Goal: Task Accomplishment & Management: Complete application form

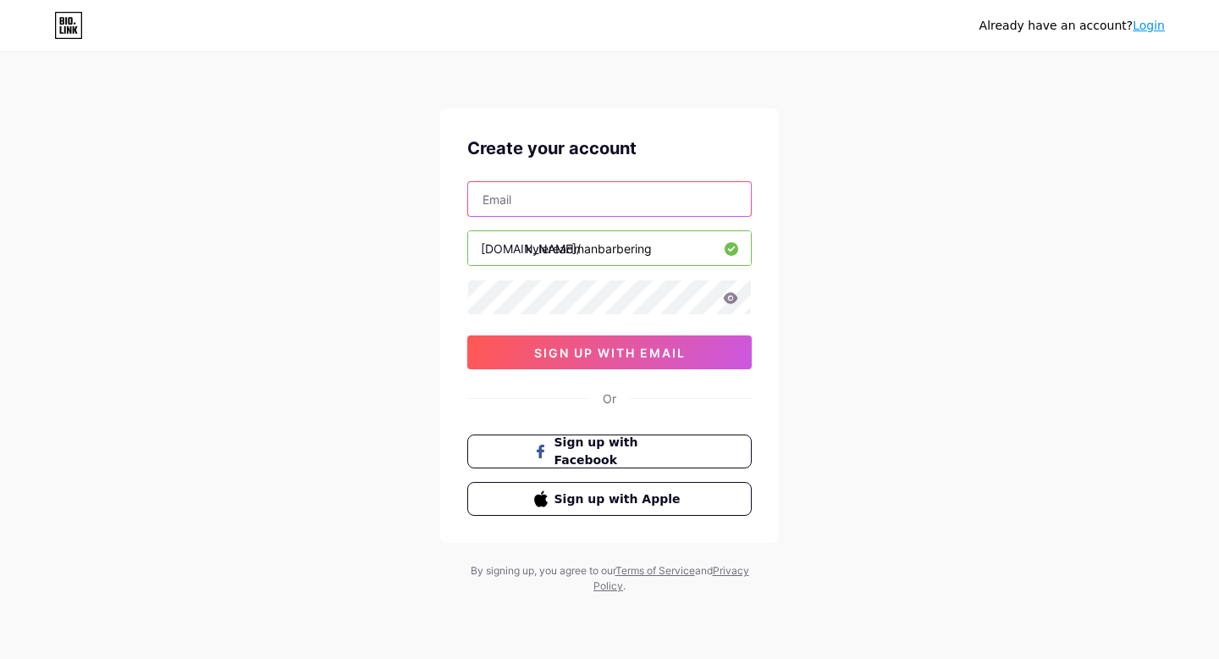
click at [664, 201] on input "text" at bounding box center [609, 199] width 283 height 34
click at [606, 198] on input "text" at bounding box center [609, 199] width 283 height 34
paste input "[EMAIL_ADDRESS][DOMAIN_NAME]"
type input "[EMAIL_ADDRESS][DOMAIN_NAME]"
click at [930, 176] on div "Already have an account? Login Create your account [PERSON_NAME][EMAIL_ADDRESS]…" at bounding box center [609, 324] width 1219 height 648
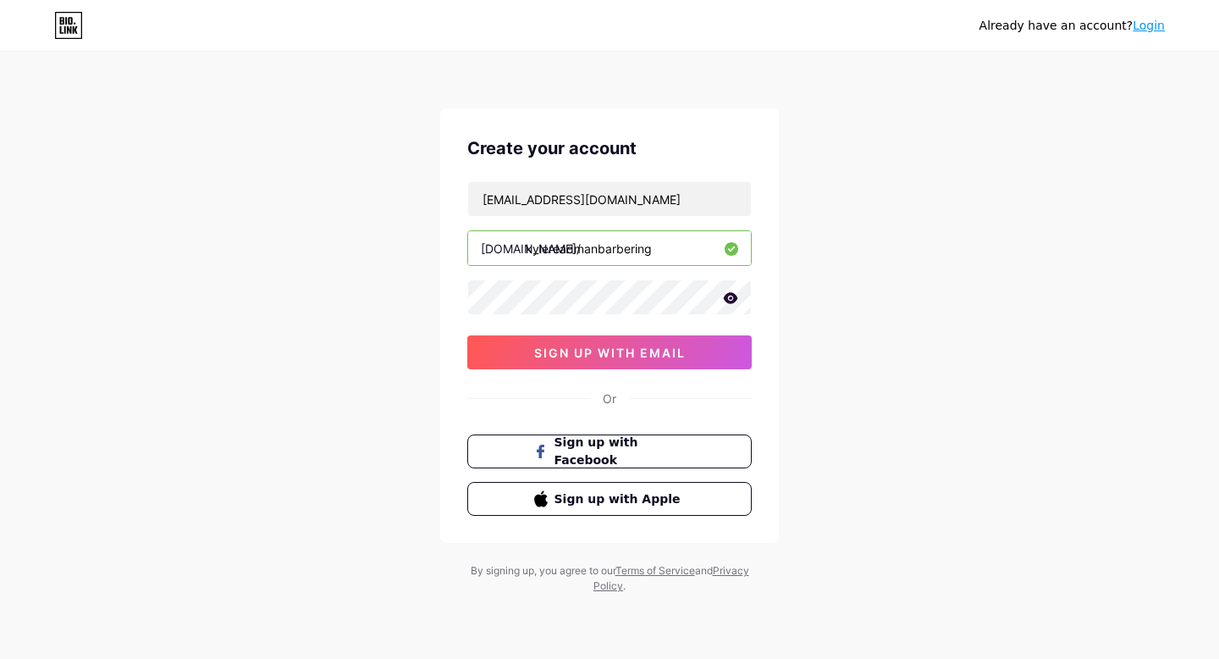
click at [732, 301] on icon at bounding box center [731, 297] width 14 height 11
click at [645, 353] on span "sign up with email" at bounding box center [610, 352] width 152 height 14
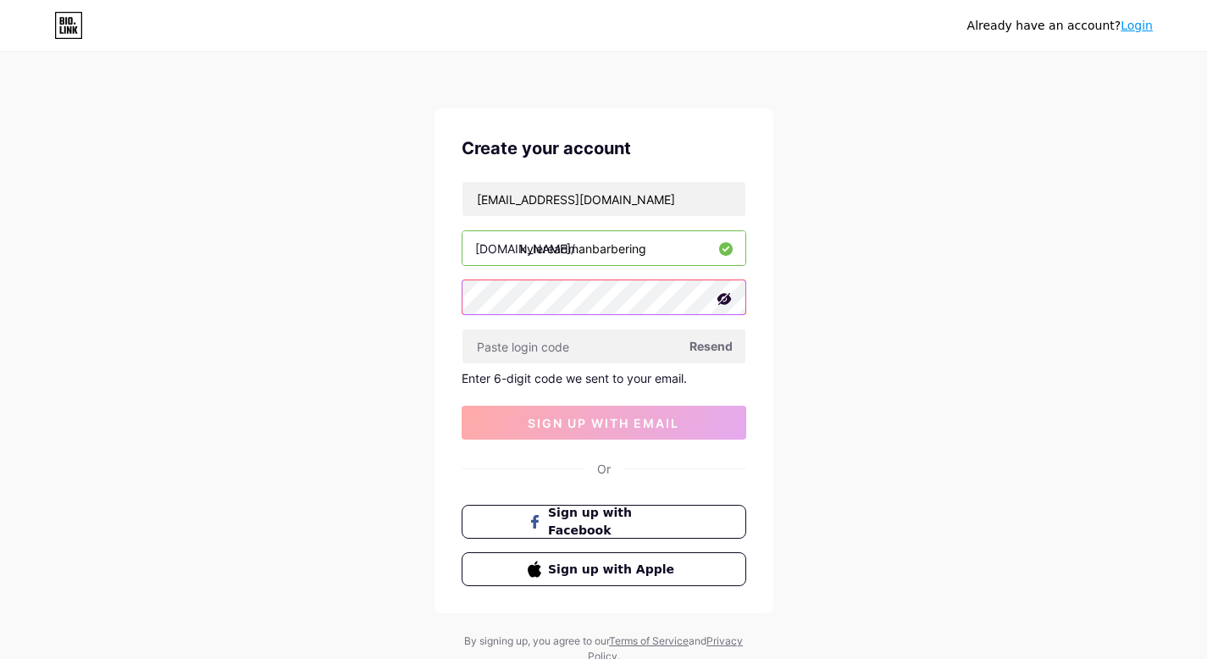
click at [444, 301] on div "Create your account [PERSON_NAME][EMAIL_ADDRESS][DOMAIN_NAME] [DOMAIN_NAME]/ ky…" at bounding box center [603, 360] width 339 height 505
click at [1025, 332] on div "Already have an account? Login Create your account [PERSON_NAME][EMAIL_ADDRESS]…" at bounding box center [603, 359] width 1207 height 718
click at [502, 341] on input "text" at bounding box center [603, 346] width 283 height 34
paste input "316623"
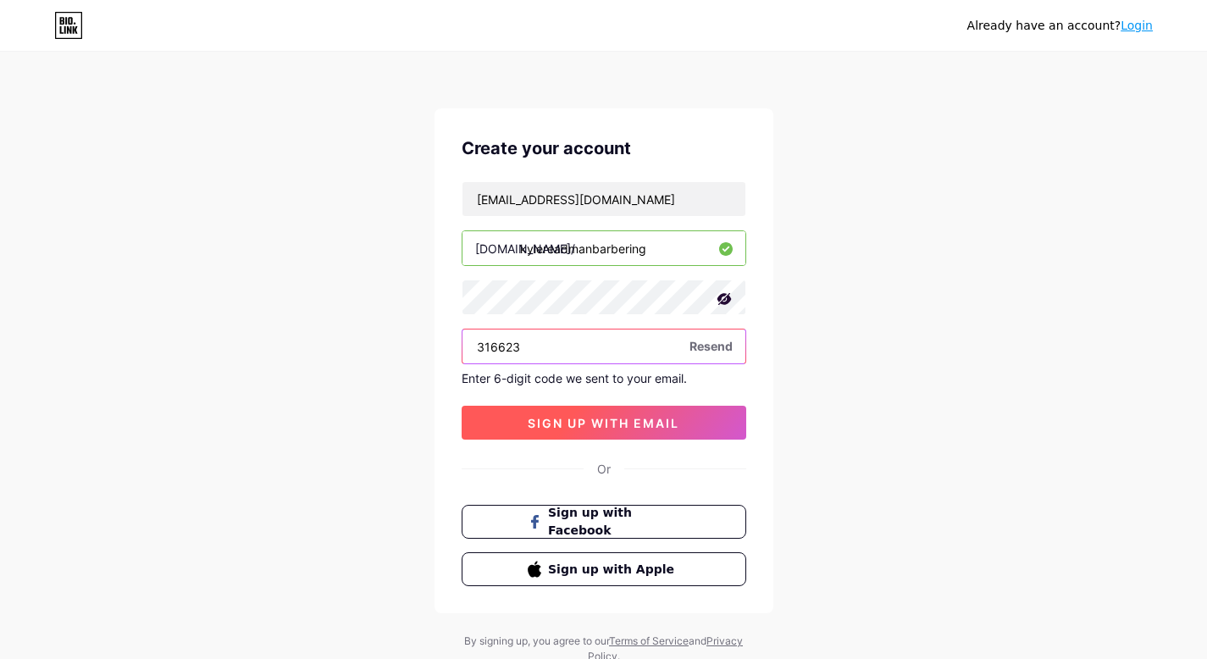
type input "316623"
click at [644, 420] on span "sign up with email" at bounding box center [604, 423] width 152 height 14
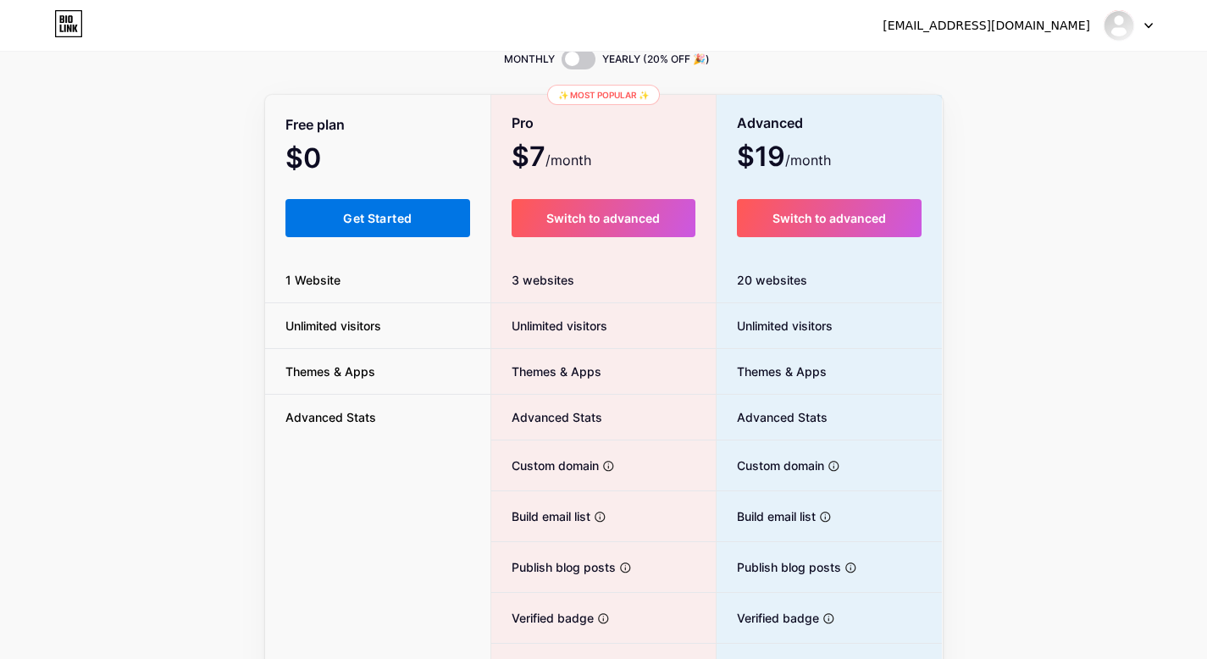
scroll to position [31, 0]
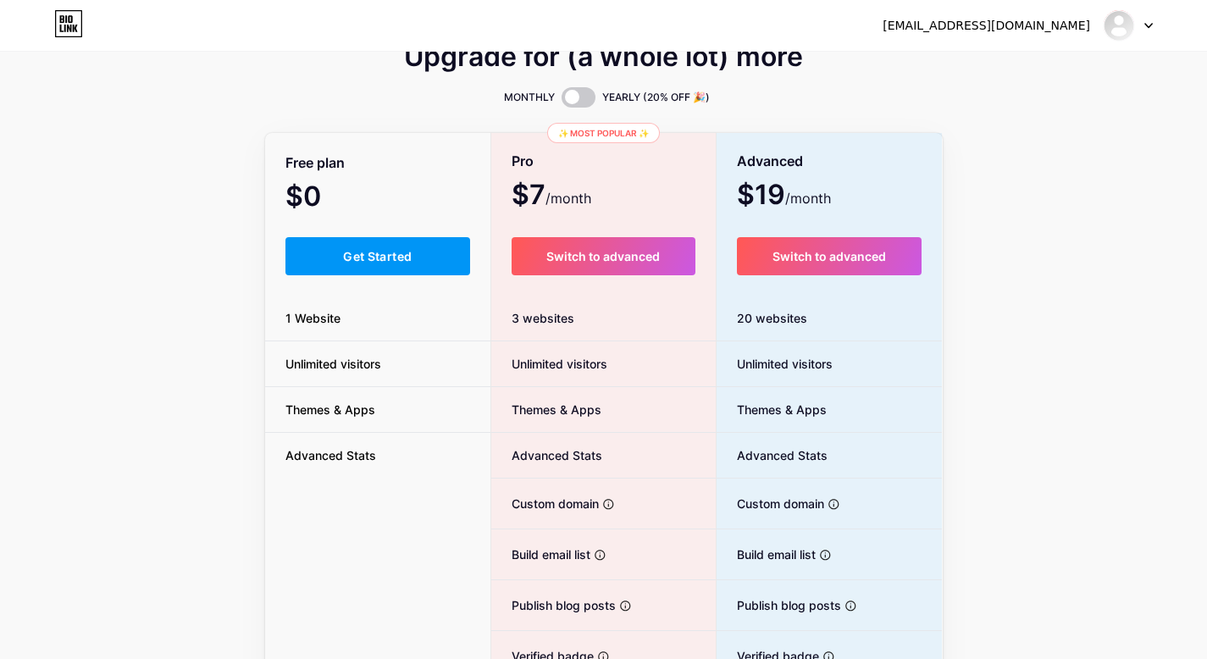
click at [392, 235] on div "Free plan $0 /month Get Started 1 Website Unlimited visitors Themes & Apps Adva…" at bounding box center [378, 434] width 226 height 598
click at [401, 246] on button "Get Started" at bounding box center [377, 256] width 185 height 38
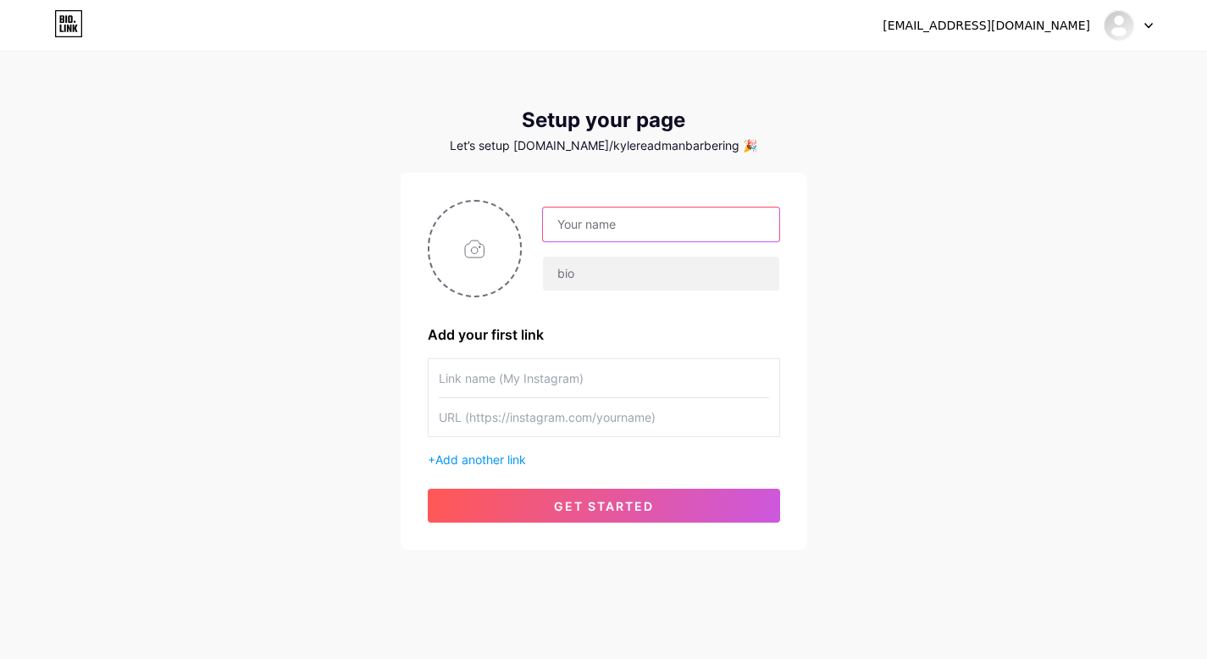
click at [692, 224] on input "text" at bounding box center [660, 224] width 235 height 34
type input "[PERSON_NAME]"
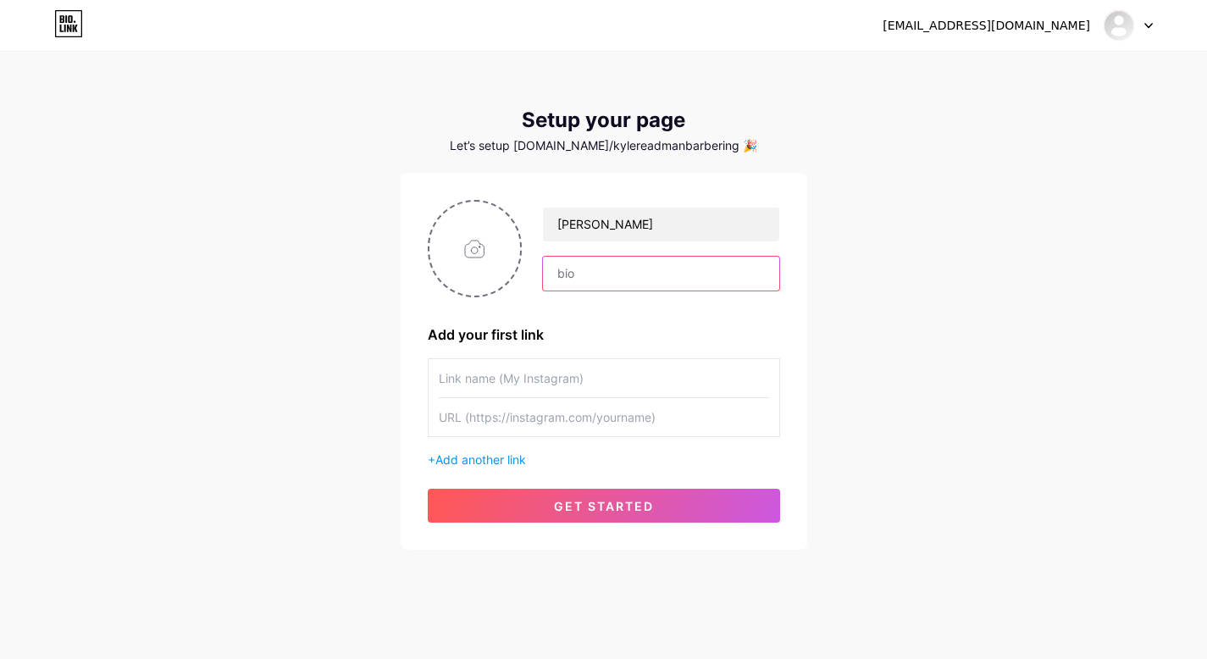
click at [747, 282] on input "text" at bounding box center [660, 274] width 235 height 34
type input "[PERSON_NAME] - Azteca"
click at [528, 377] on input "text" at bounding box center [604, 378] width 330 height 38
type input "Kylereadmanbarbering"
click at [544, 421] on input "text" at bounding box center [604, 417] width 330 height 38
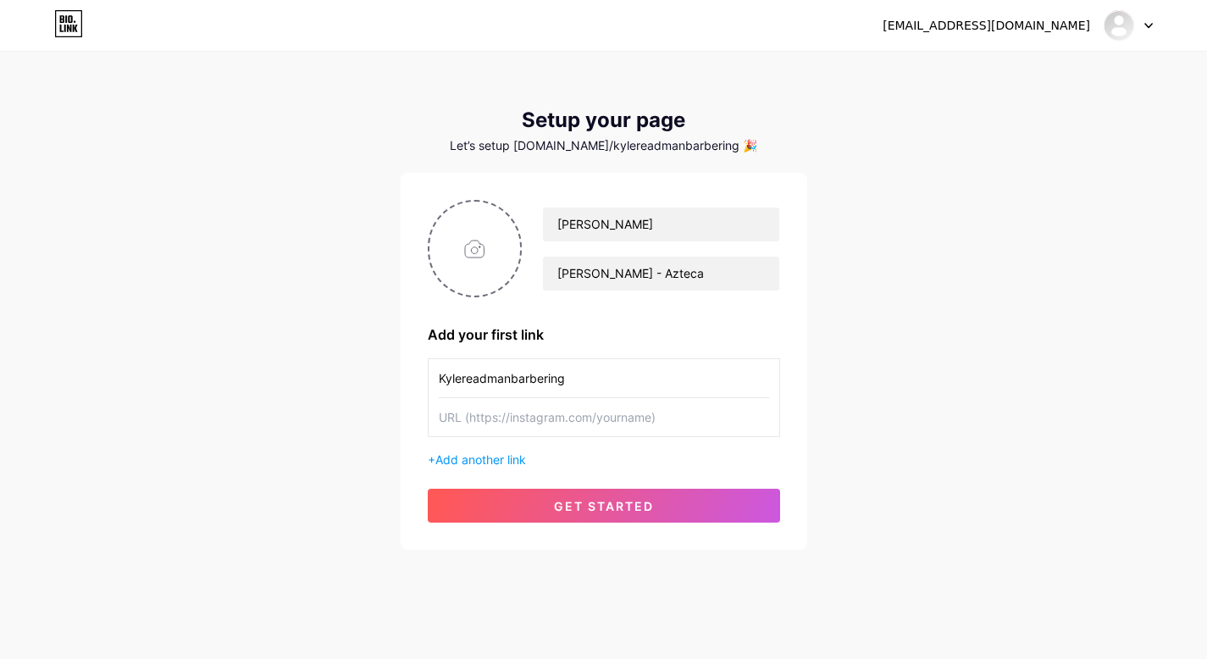
paste input "[URL][DOMAIN_NAME]"
type input "[URL][DOMAIN_NAME]"
click at [509, 462] on span "Add another link" at bounding box center [480, 459] width 91 height 14
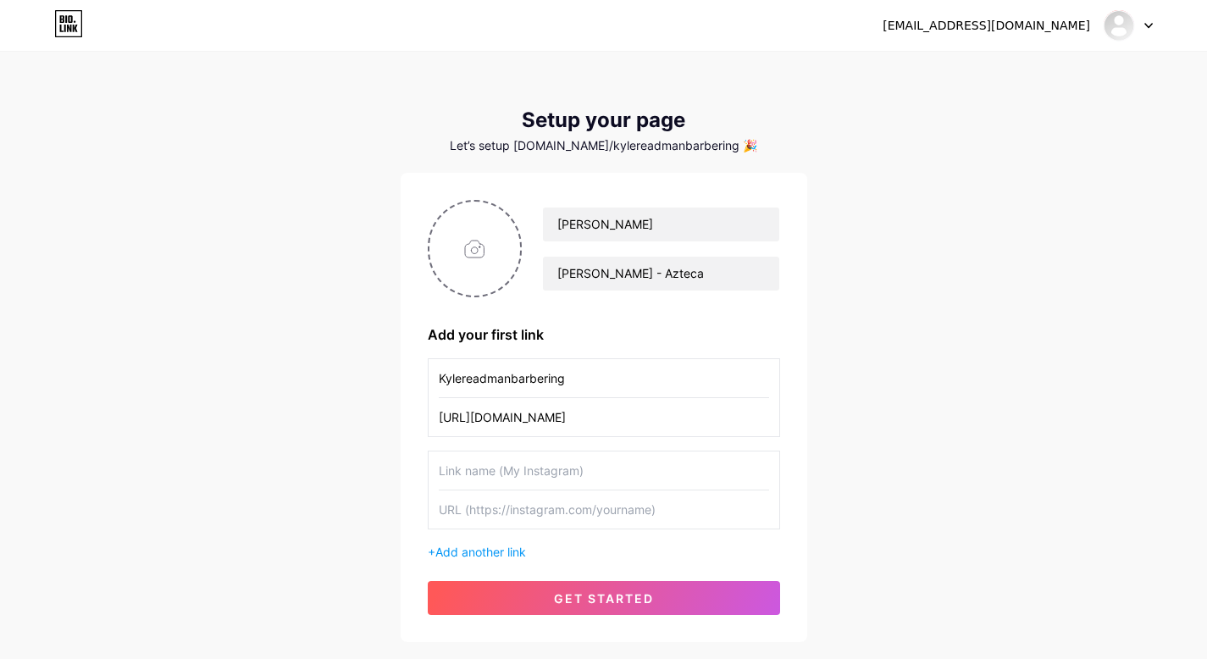
click at [588, 379] on input "Kylereadmanbarbering" at bounding box center [604, 378] width 330 height 38
drag, startPoint x: 600, startPoint y: 378, endPoint x: 395, endPoint y: 373, distance: 205.0
click at [395, 373] on div "[EMAIL_ADDRESS][DOMAIN_NAME] Dashboard Logout Setup your page Let’s setup [DOMA…" at bounding box center [603, 348] width 1207 height 696
type input "Instagram"
click at [496, 478] on input "text" at bounding box center [604, 470] width 330 height 38
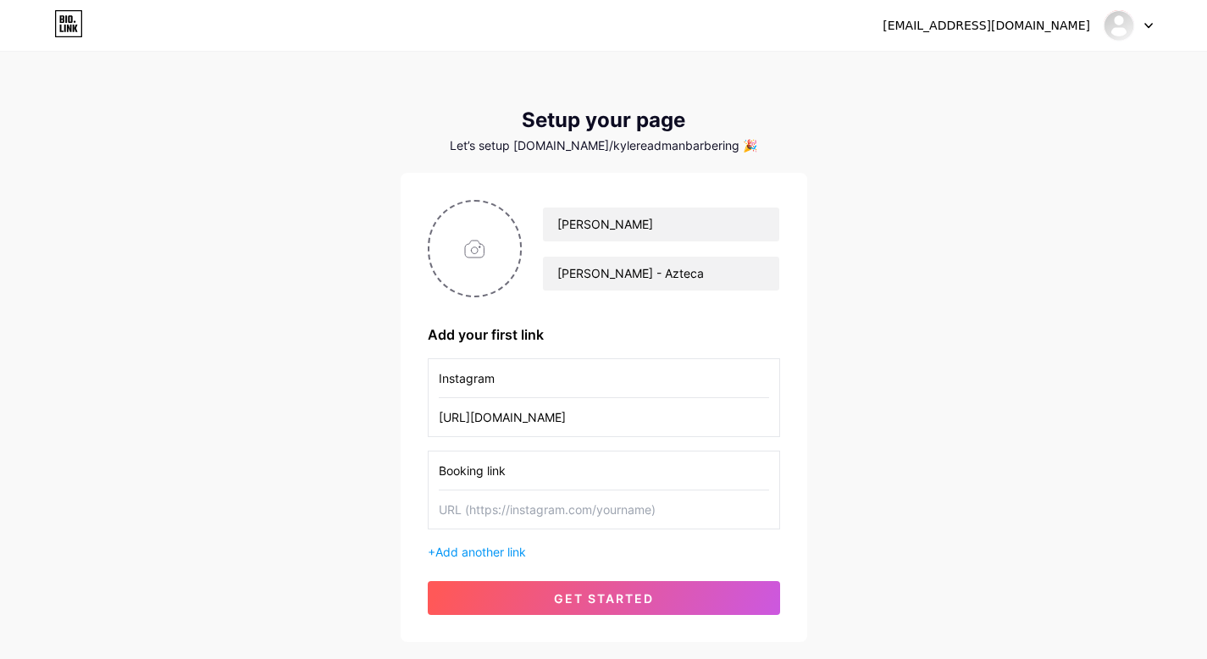
type input "Booking link"
click at [481, 511] on input "text" at bounding box center [604, 509] width 330 height 38
paste input "[URL][DOMAIN_NAME]"
type input "[URL][DOMAIN_NAME]"
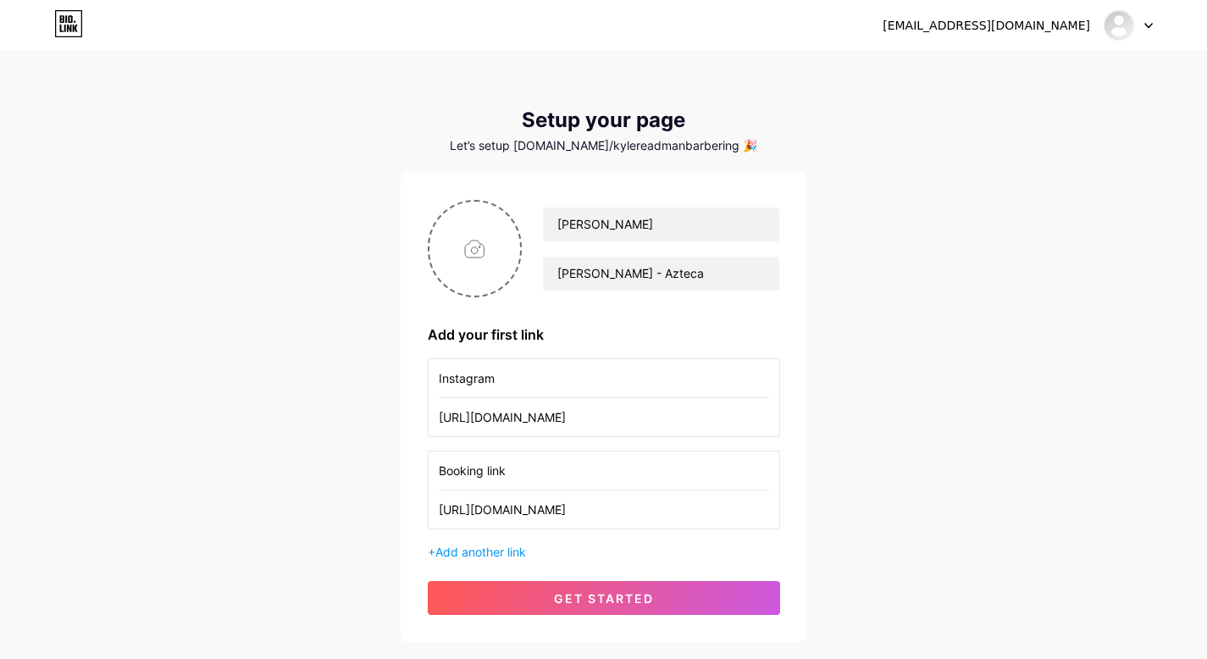
scroll to position [0, 0]
click at [814, 452] on div "[EMAIL_ADDRESS][DOMAIN_NAME] Dashboard Logout Setup your page Let’s setup [DOMA…" at bounding box center [603, 348] width 1207 height 696
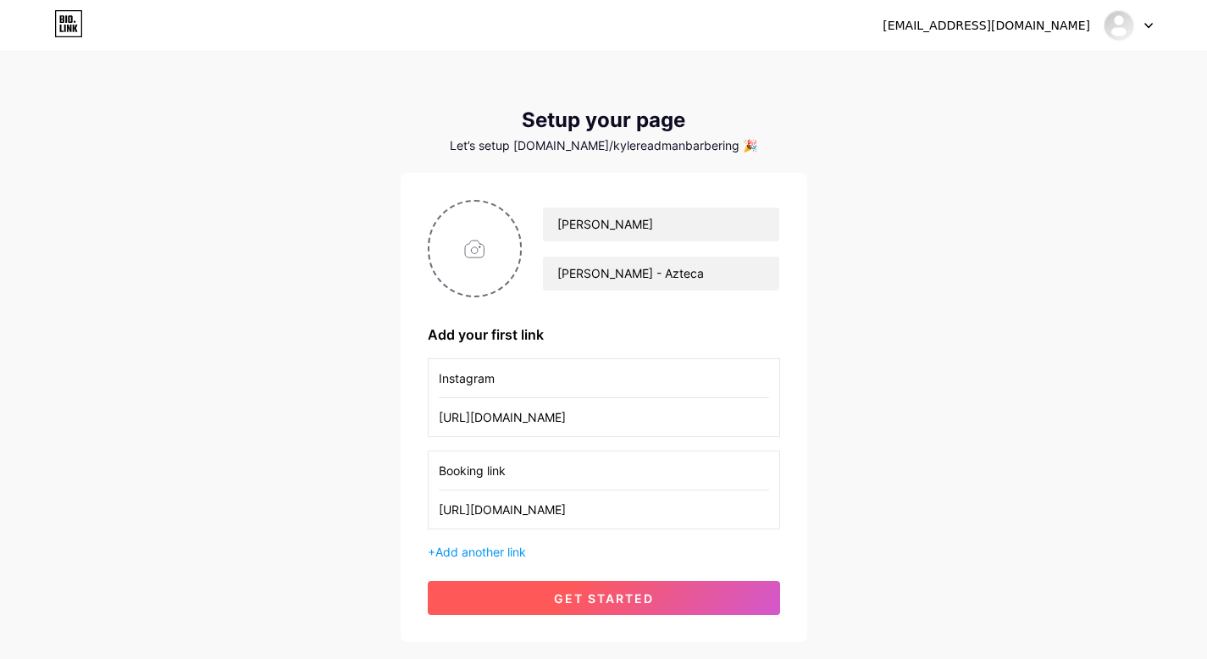
click at [744, 592] on button "get started" at bounding box center [604, 598] width 352 height 34
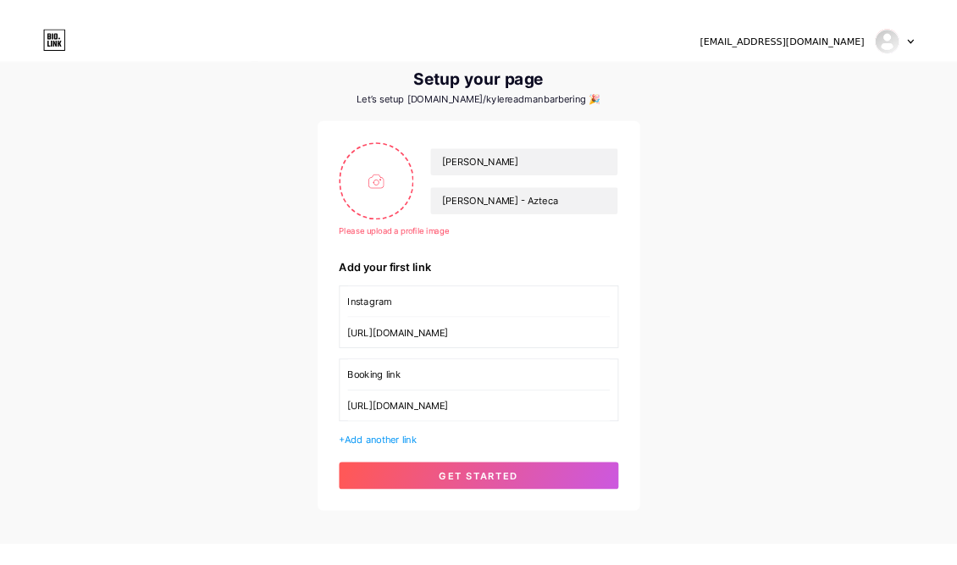
scroll to position [44, 0]
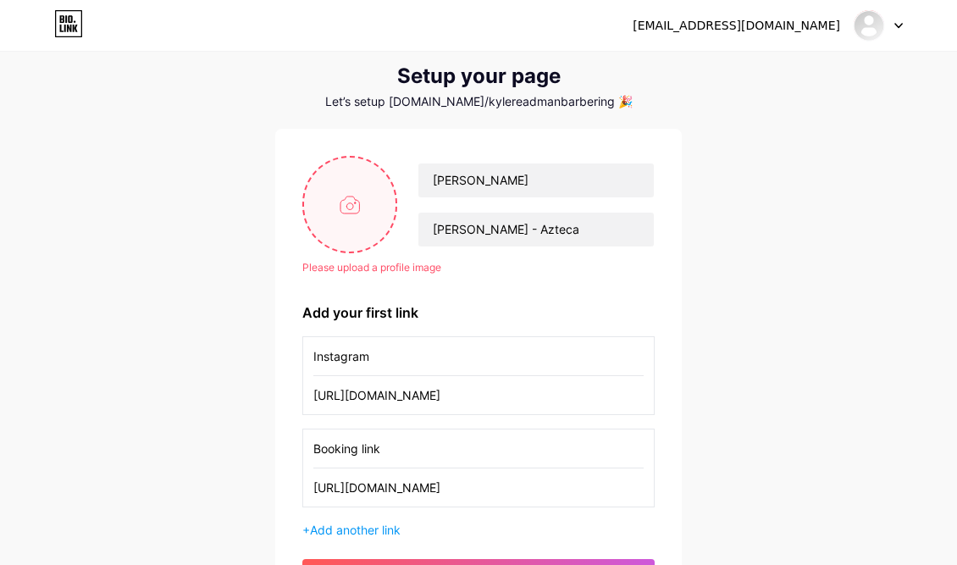
type input "C:\fakepath\47454312-c6b4-47d5-93eb-4412480c5f2b.JPG"
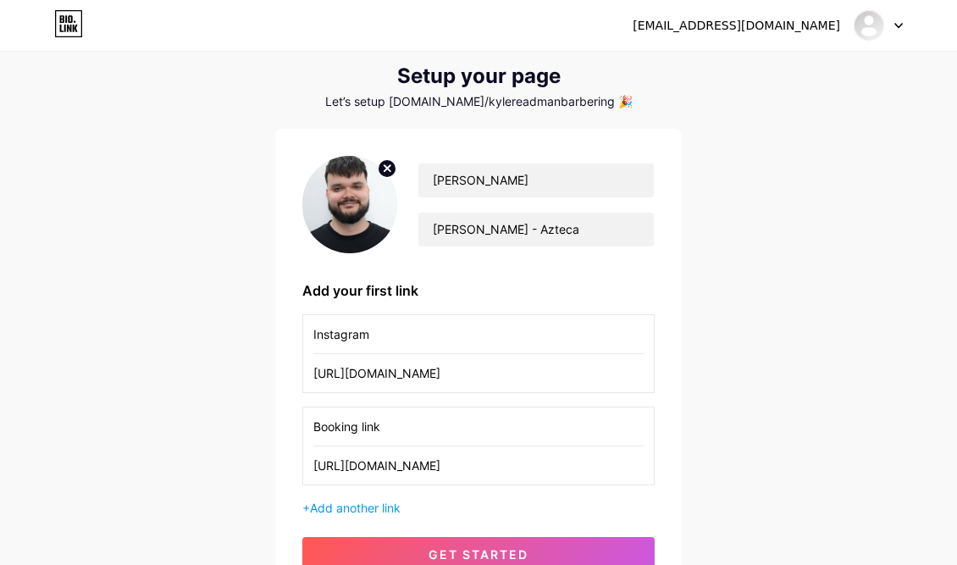
click at [350, 209] on img at bounding box center [349, 204] width 95 height 97
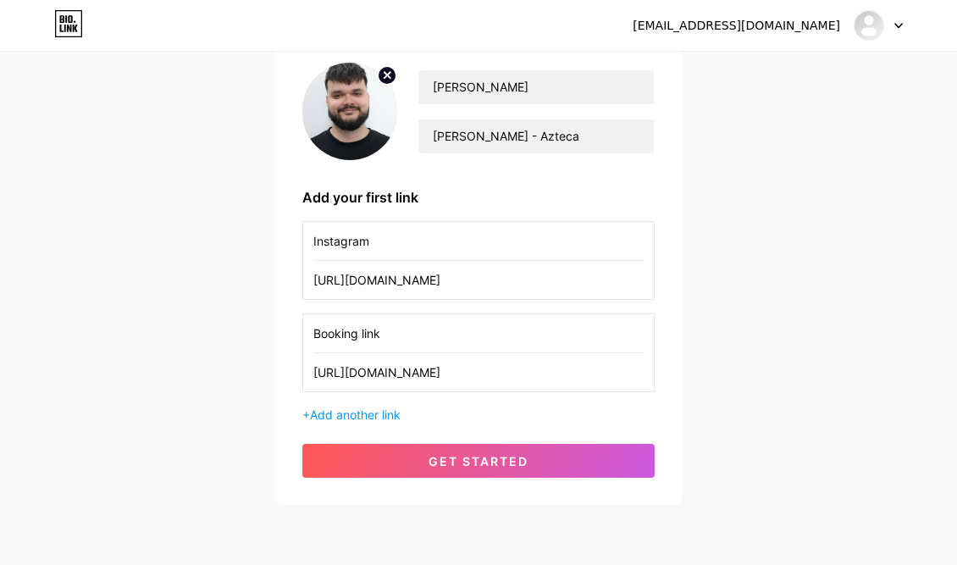
scroll to position [130, 0]
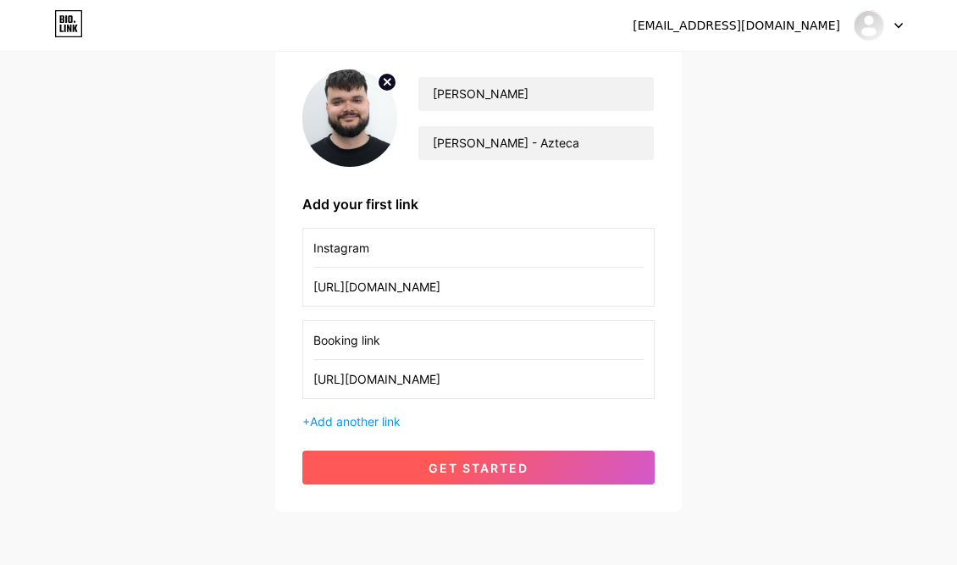
click at [550, 461] on button "get started" at bounding box center [478, 467] width 352 height 34
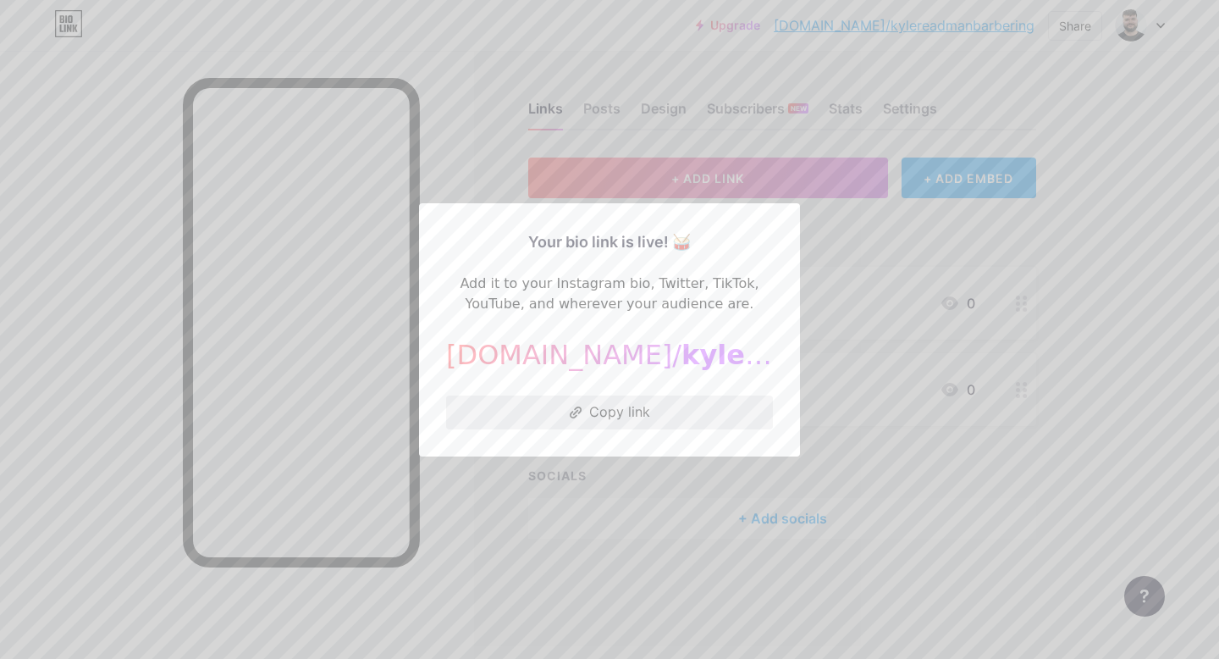
click at [590, 413] on button "Copy link" at bounding box center [609, 412] width 327 height 34
click at [1079, 299] on div at bounding box center [609, 329] width 1219 height 659
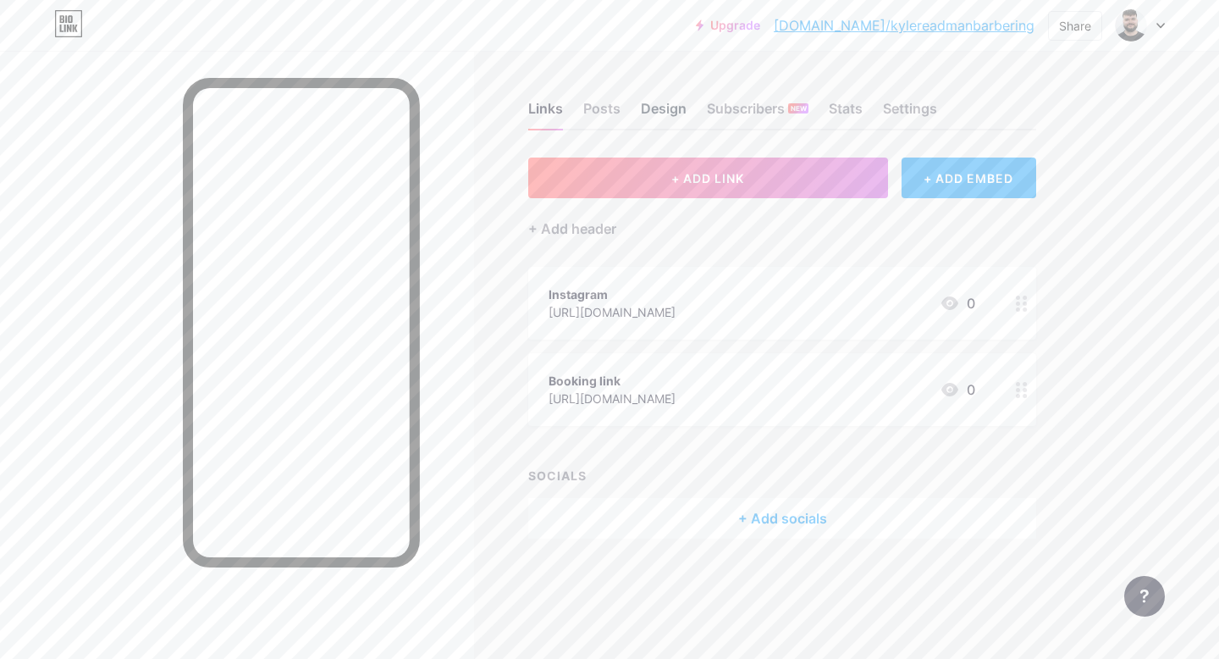
click at [657, 109] on div "Design" at bounding box center [664, 113] width 46 height 30
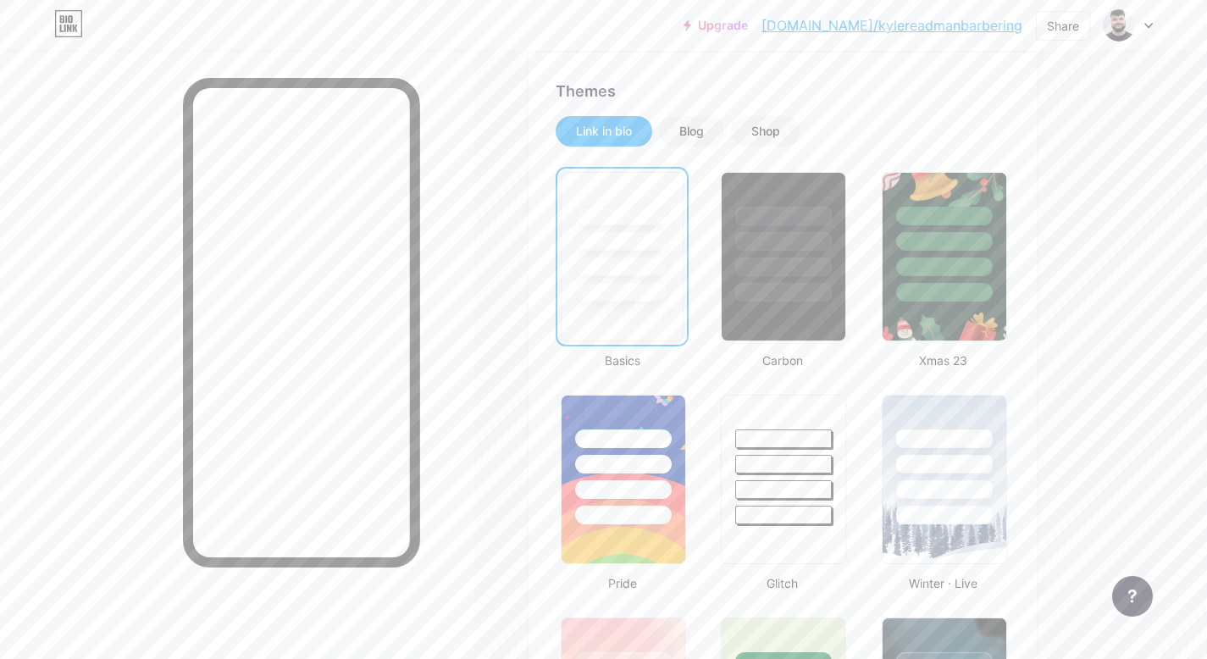
scroll to position [340, 0]
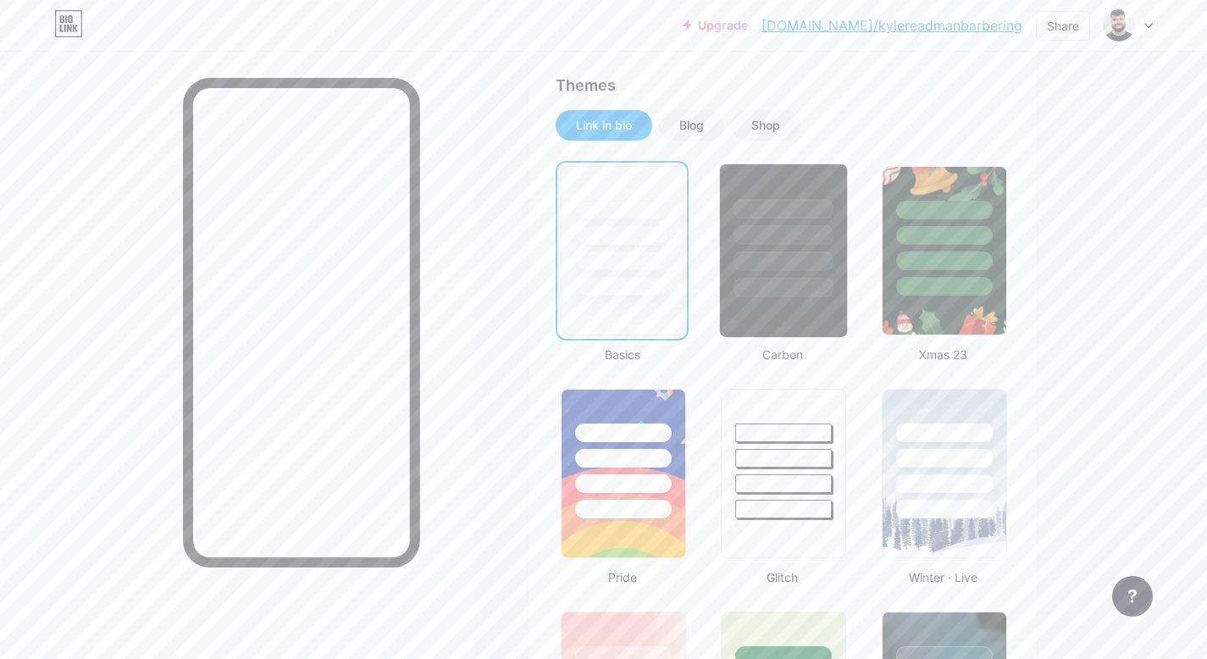
click at [738, 231] on div at bounding box center [783, 234] width 99 height 19
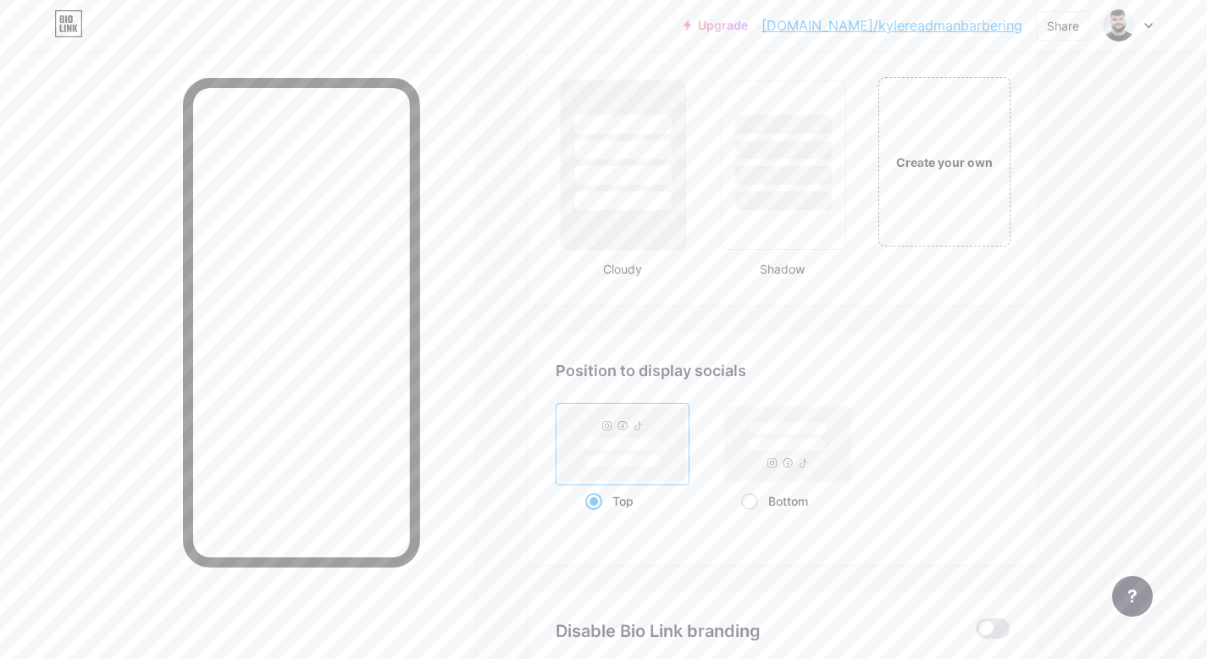
scroll to position [1942, 0]
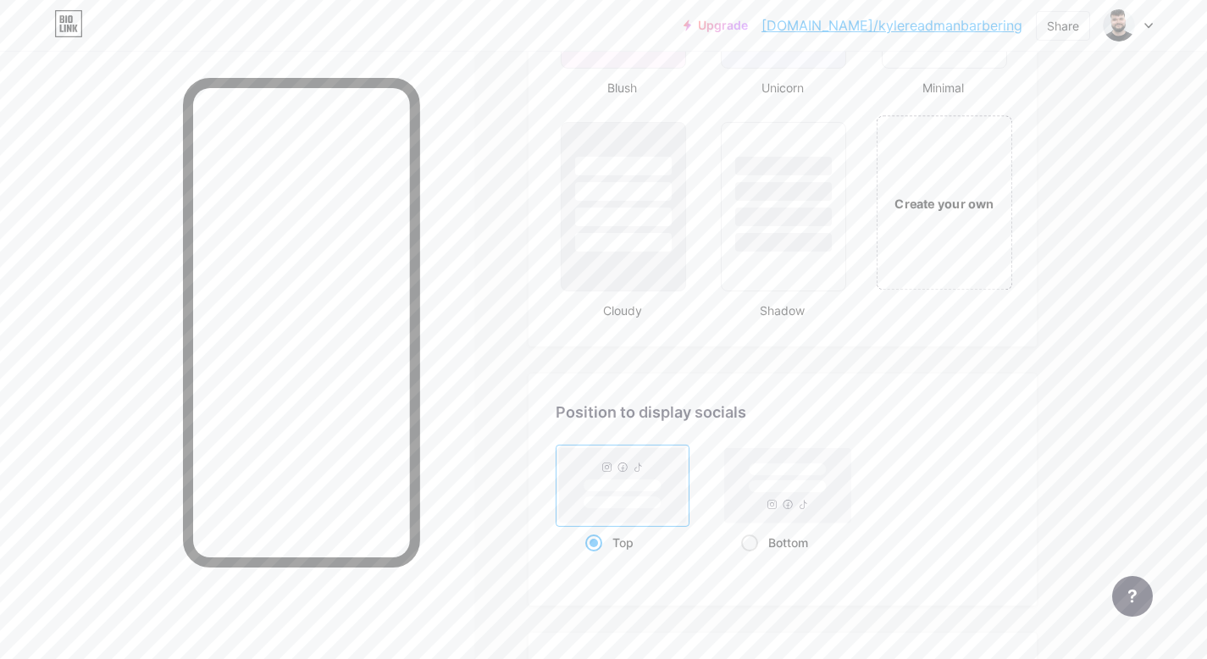
click at [941, 251] on div "Create your own" at bounding box center [944, 202] width 136 height 174
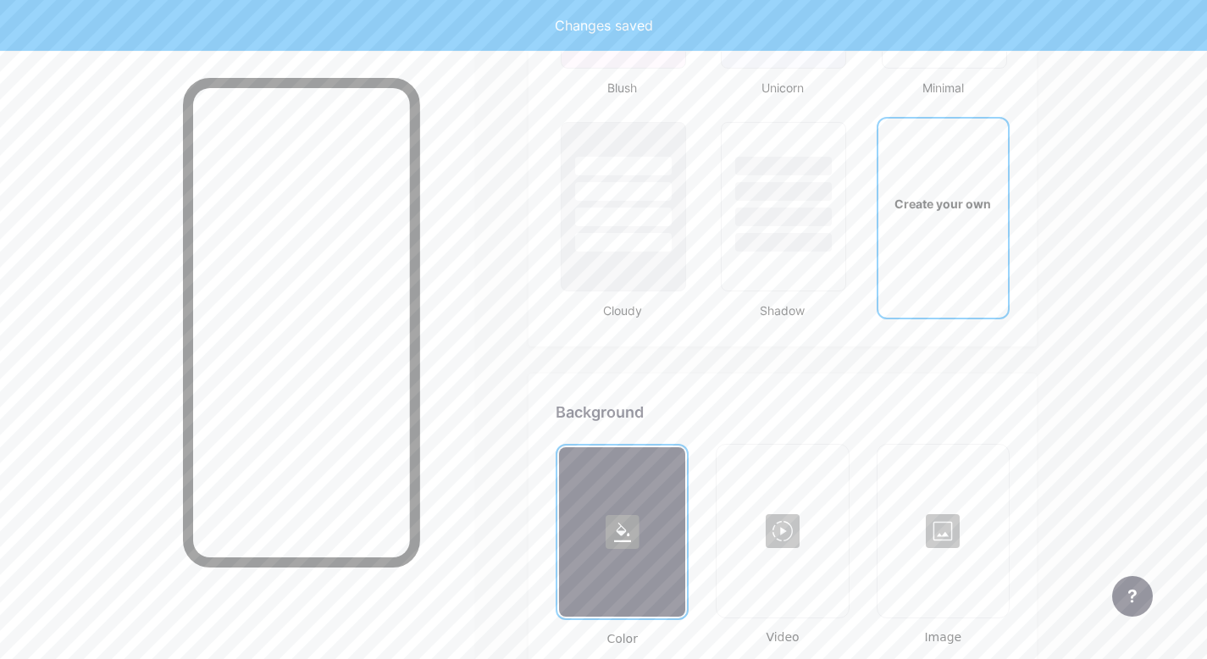
type input "#ffffff"
type input "#000000"
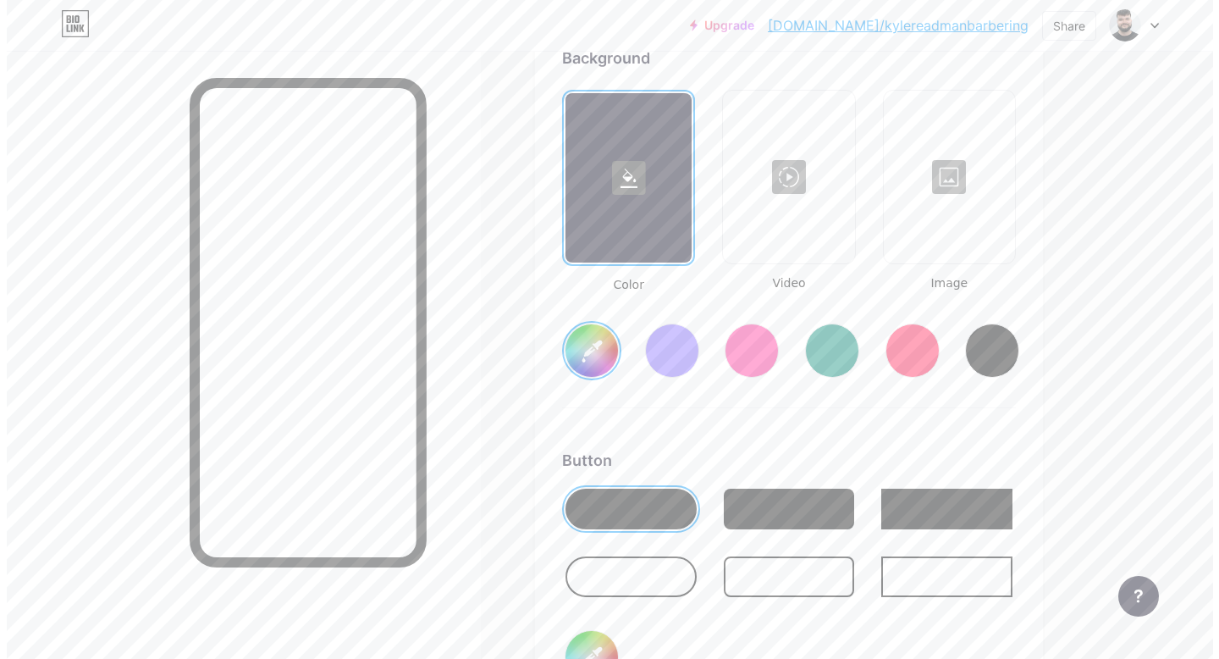
scroll to position [2292, 0]
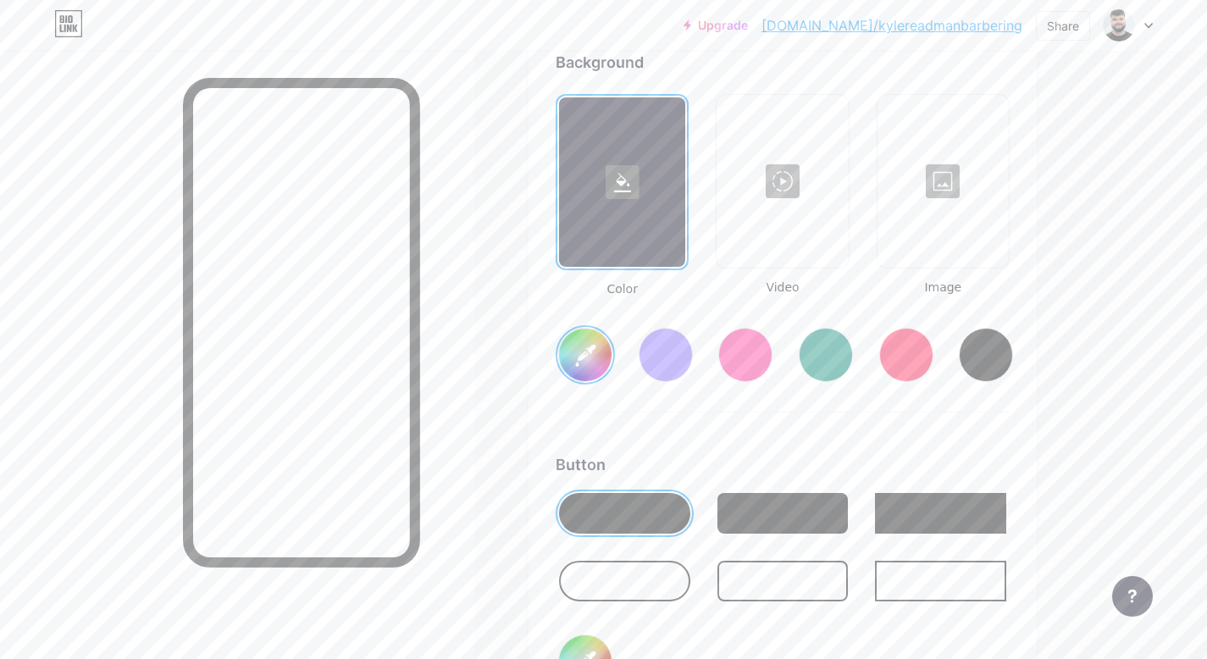
click at [943, 180] on div at bounding box center [943, 181] width 128 height 169
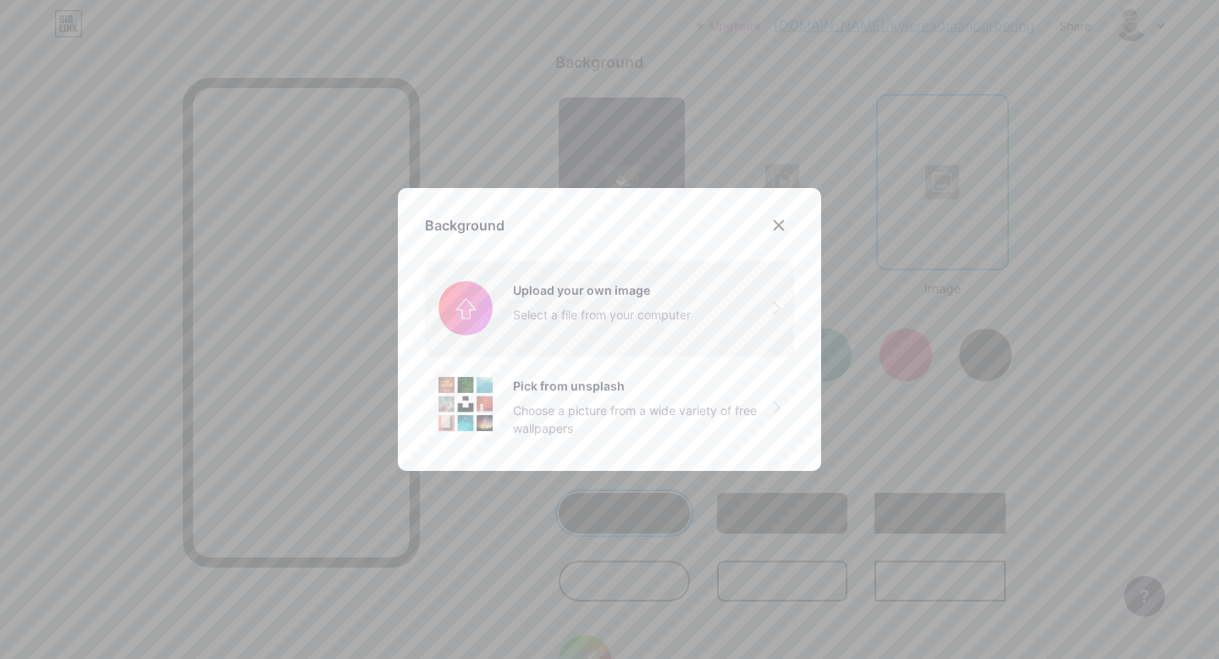
click at [558, 303] on input "file" at bounding box center [609, 308] width 369 height 95
click at [664, 389] on div "Pick from unsplash" at bounding box center [643, 386] width 261 height 18
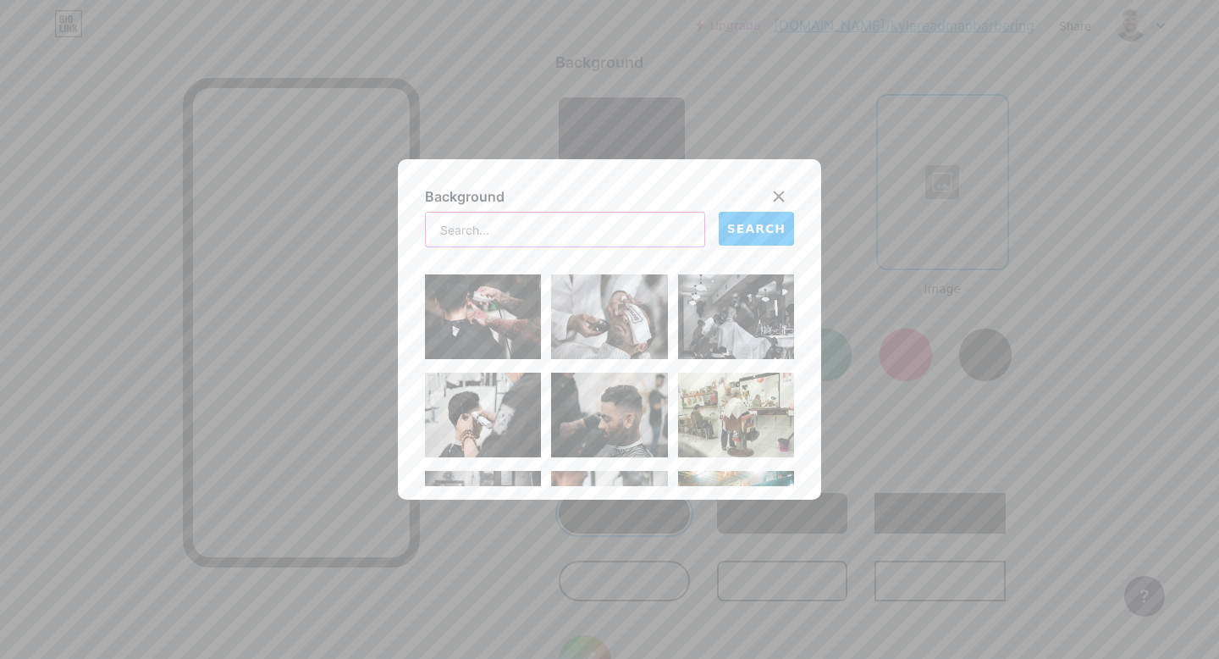
click at [619, 229] on input "text" at bounding box center [565, 230] width 279 height 34
type input "marble"
click at [737, 218] on button "SEARCH" at bounding box center [756, 229] width 75 height 34
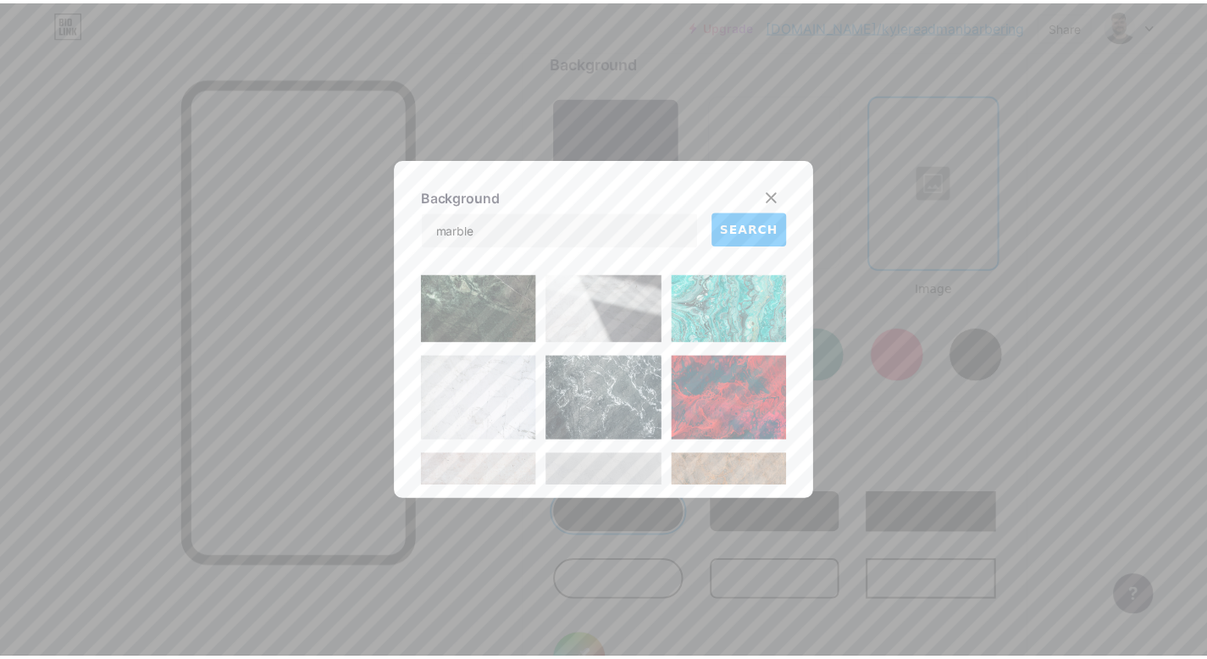
scroll to position [170, 0]
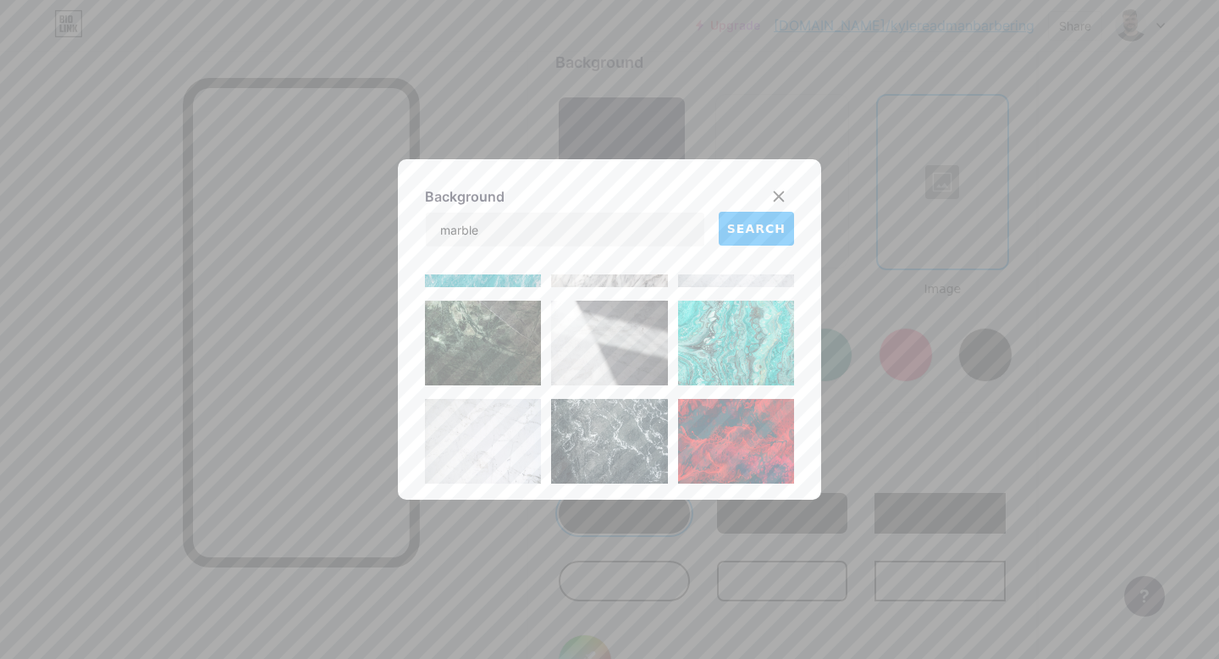
click at [505, 340] on img at bounding box center [483, 343] width 116 height 85
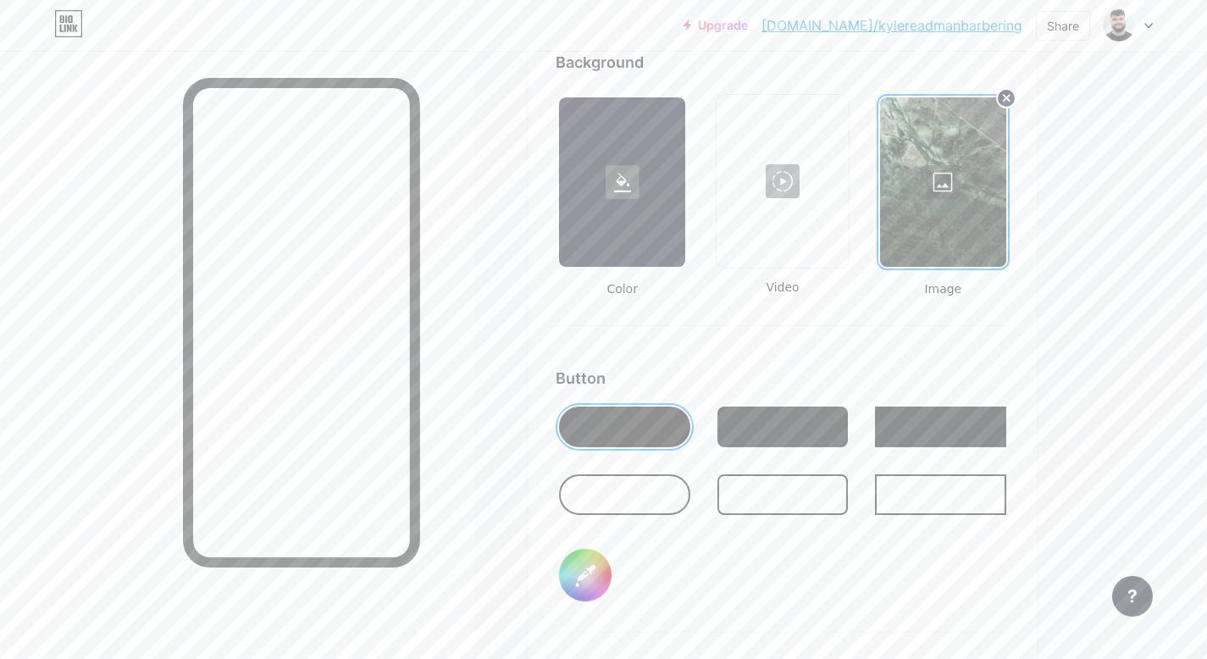
click at [642, 487] on div at bounding box center [624, 494] width 131 height 41
click at [781, 486] on div at bounding box center [782, 494] width 131 height 41
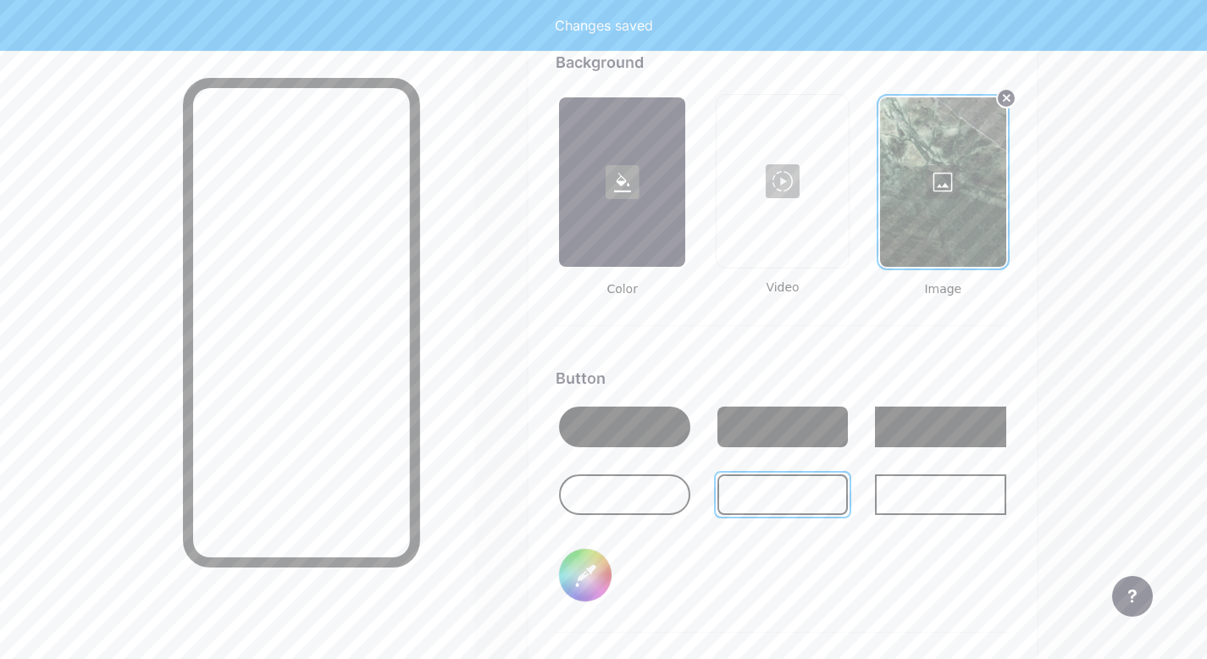
click at [777, 424] on div at bounding box center [782, 426] width 131 height 41
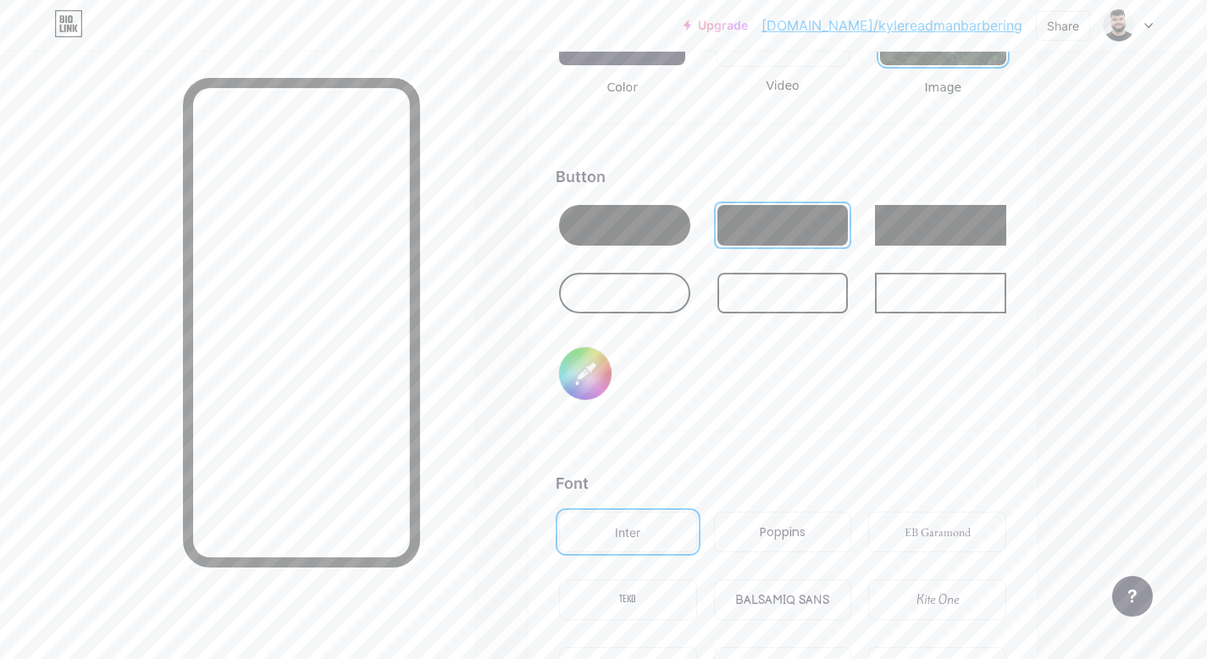
scroll to position [2495, 0]
click at [749, 301] on div at bounding box center [782, 292] width 131 height 41
click at [593, 379] on input "#000000" at bounding box center [585, 372] width 52 height 52
click at [851, 337] on div "Button #000000" at bounding box center [782, 297] width 454 height 266
click at [792, 240] on div at bounding box center [782, 224] width 131 height 41
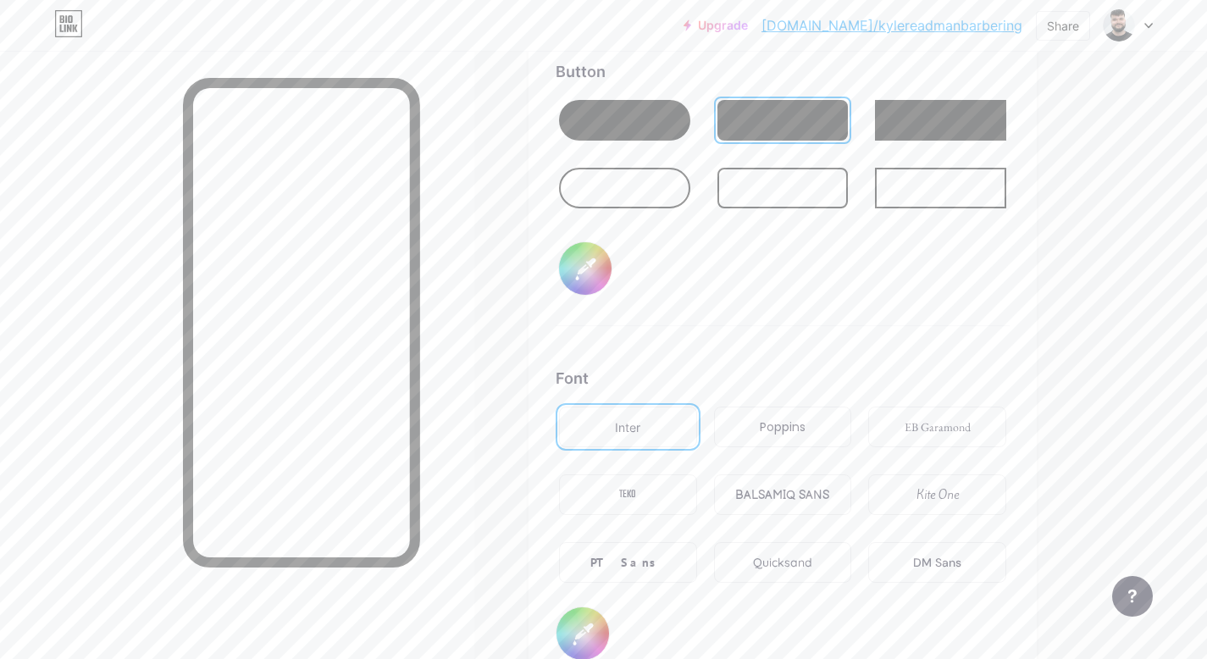
scroll to position [2610, 0]
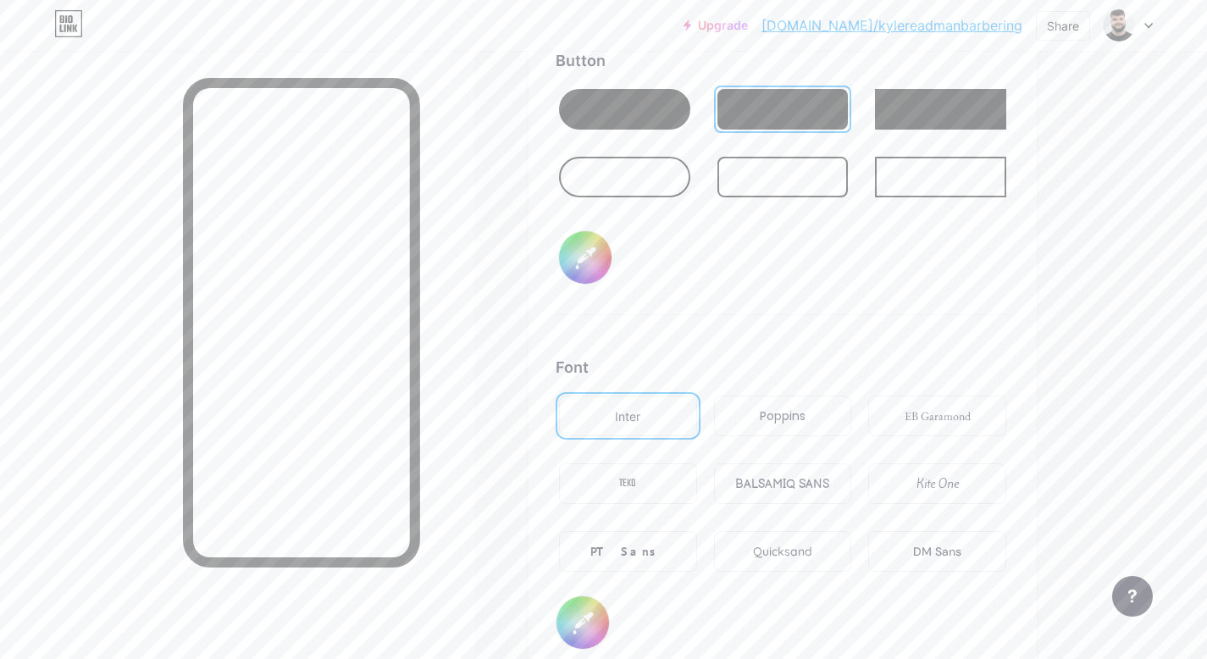
click at [656, 545] on div "PT Sans" at bounding box center [628, 551] width 138 height 41
click at [786, 412] on div "Poppins" at bounding box center [783, 416] width 46 height 18
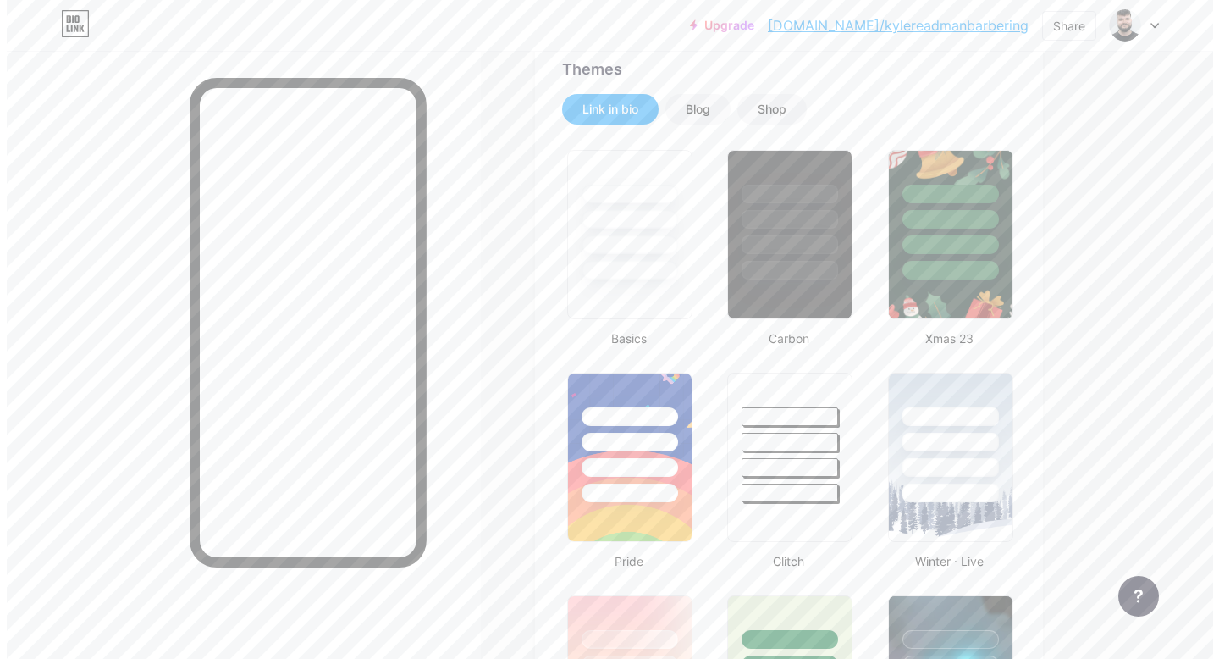
scroll to position [0, 0]
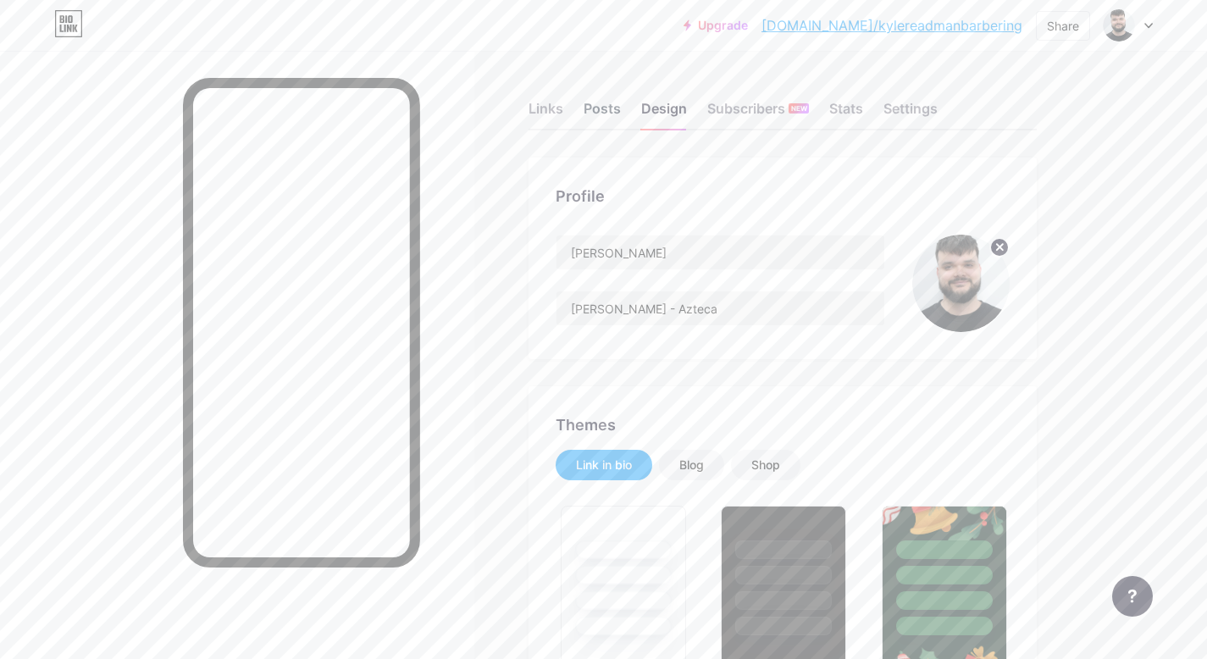
click at [597, 118] on div "Posts" at bounding box center [601, 113] width 37 height 30
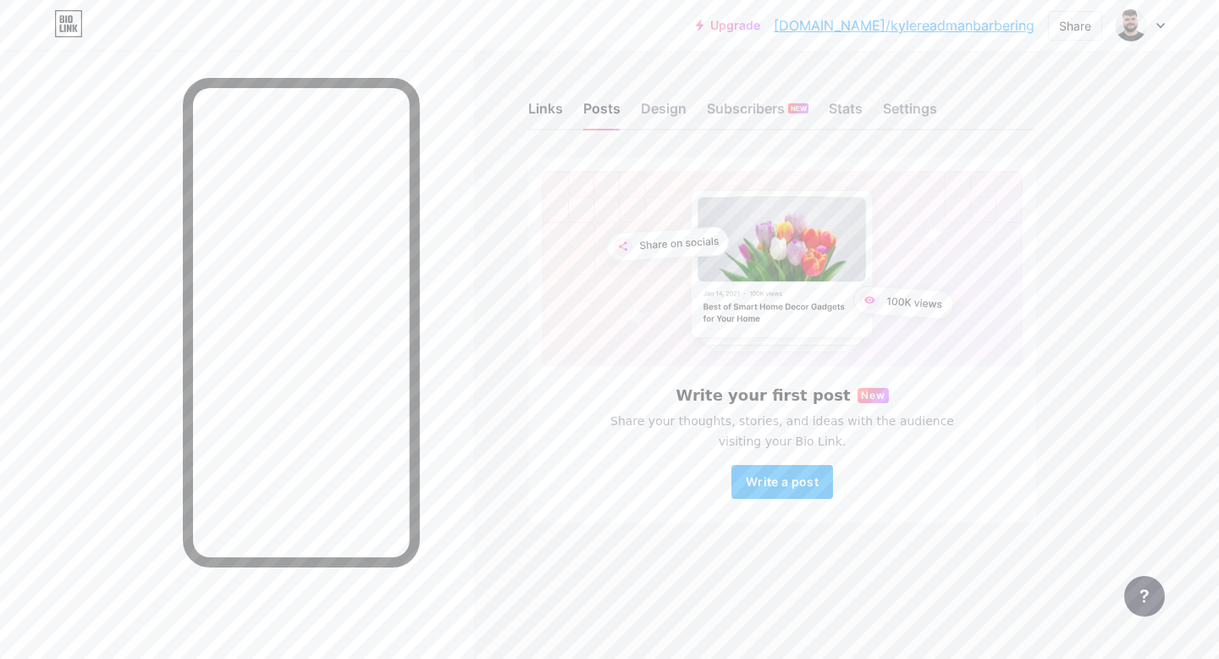
click at [555, 115] on div "Links" at bounding box center [545, 113] width 35 height 30
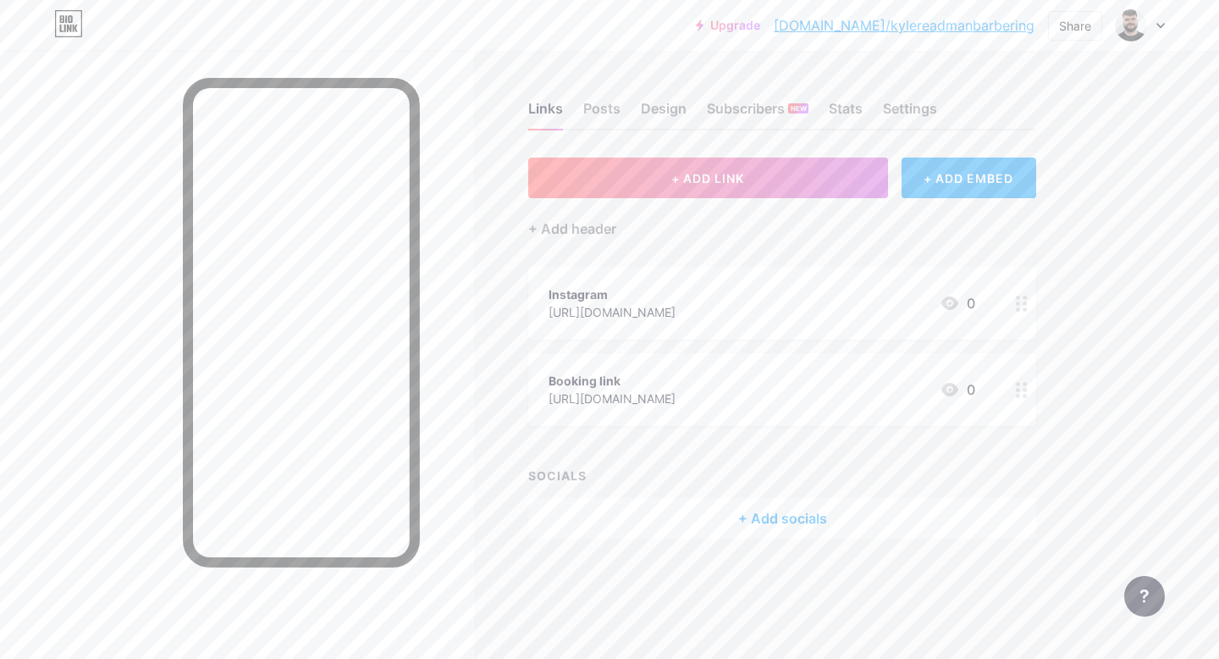
click at [1158, 26] on icon at bounding box center [1161, 26] width 8 height 6
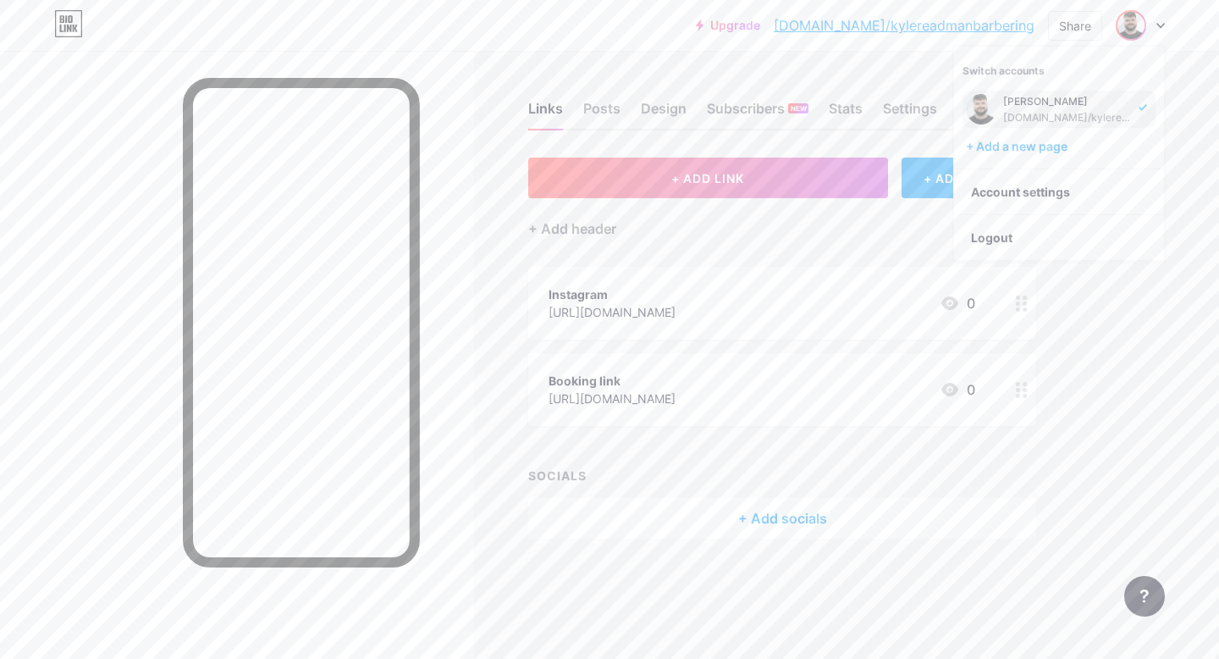
click at [834, 64] on div "Links Posts Design Subscribers NEW Stats Settings + ADD LINK + ADD EMBED + Add …" at bounding box center [554, 337] width 1108 height 572
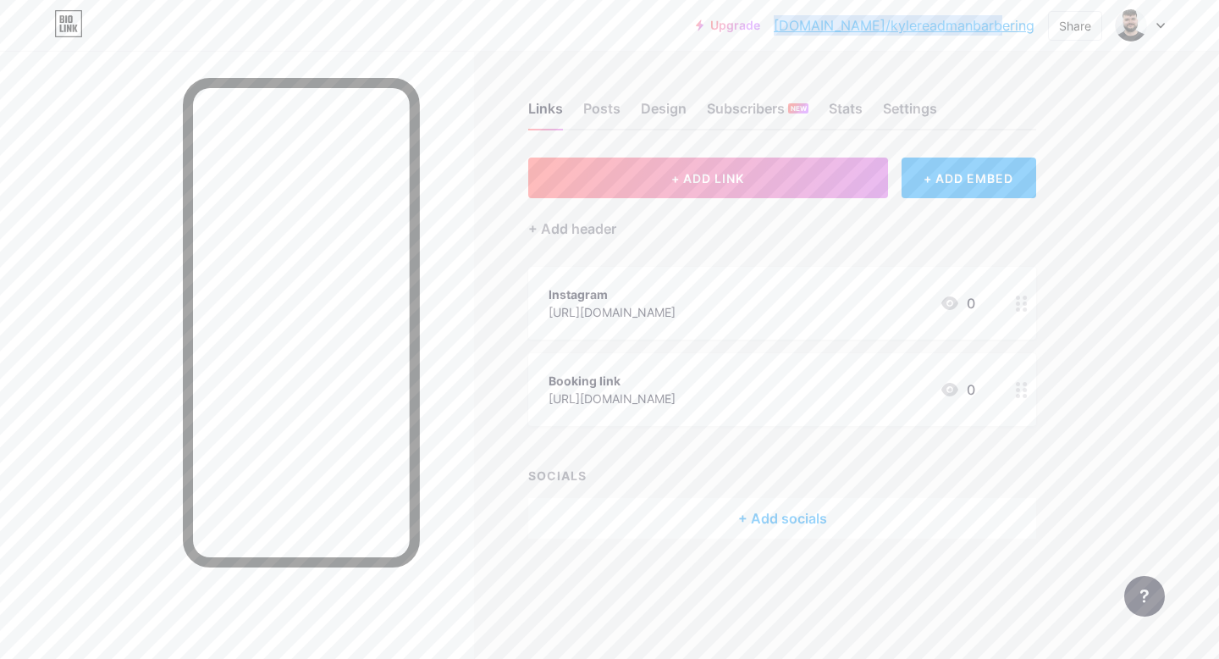
drag, startPoint x: 837, startPoint y: 24, endPoint x: 1031, endPoint y: 34, distance: 195.0
click at [1031, 34] on div "Upgrade [DOMAIN_NAME]/kylere... [DOMAIN_NAME]/kylereadmanbarbering" at bounding box center [865, 25] width 339 height 30
copy link "[DOMAIN_NAME]/kylereadmanbarbering"
